Goal: Transaction & Acquisition: Subscribe to service/newsletter

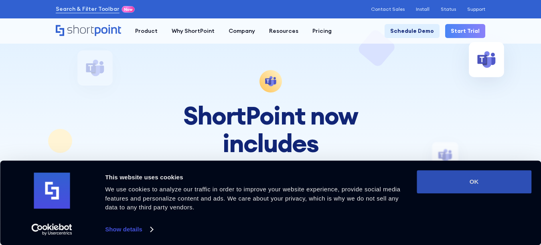
click at [490, 176] on button "OK" at bounding box center [473, 181] width 115 height 23
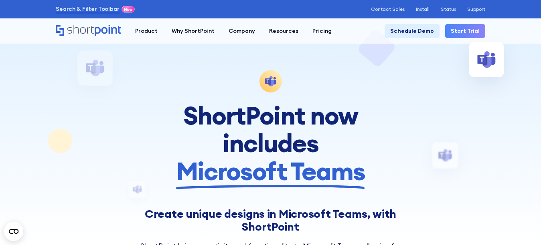
click at [458, 29] on link "Start Trial" at bounding box center [465, 31] width 40 height 14
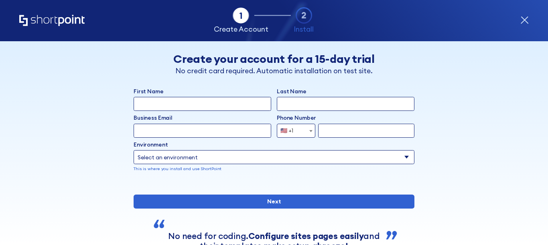
click at [218, 103] on input "First Name" at bounding box center [201, 104] width 137 height 14
click at [195, 101] on input "First Name" at bounding box center [201, 104] width 137 height 14
